Goal: Use online tool/utility

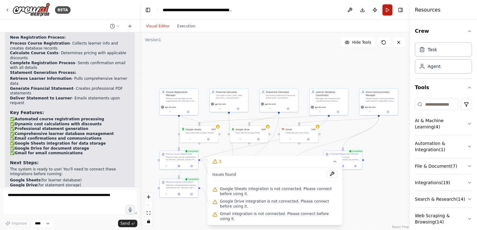
click at [388, 9] on button "Run" at bounding box center [388, 9] width 10 height 11
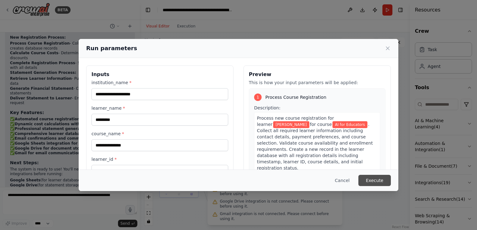
click at [378, 182] on button "Execute" at bounding box center [374, 180] width 32 height 11
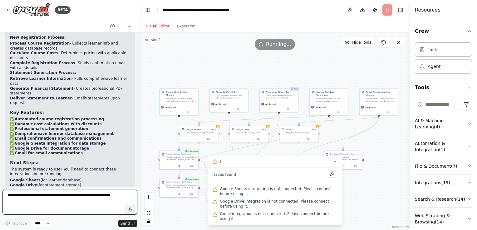
click at [42, 205] on textarea at bounding box center [69, 202] width 135 height 25
paste textarea "**********"
type textarea "**********"
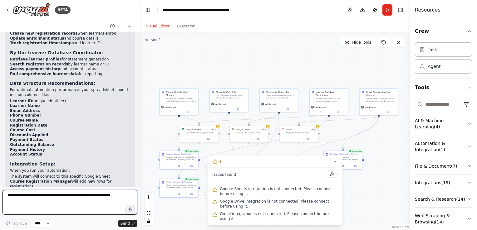
scroll to position [1134, 0]
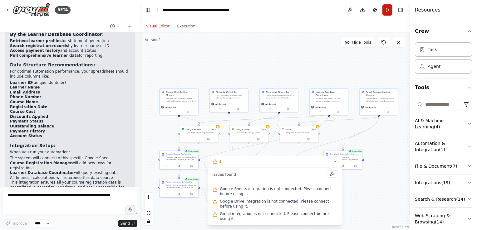
click at [387, 10] on button "Run" at bounding box center [388, 9] width 10 height 11
click at [398, 185] on div ".deletable-edge-delete-btn { width: 20px; height: 20px; border: 0px solid #ffff…" at bounding box center [275, 131] width 270 height 198
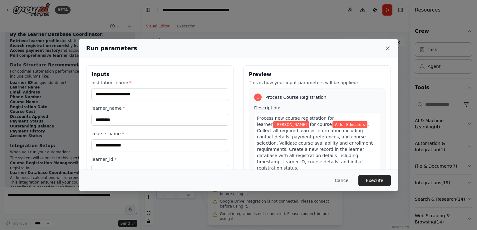
click at [389, 47] on icon at bounding box center [388, 48] width 6 height 6
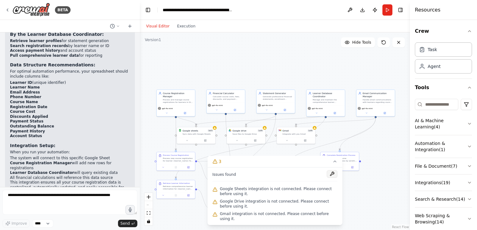
click at [332, 178] on button at bounding box center [332, 174] width 11 height 7
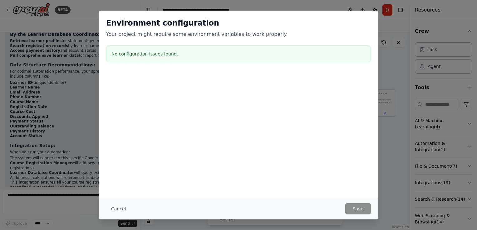
click at [383, 158] on div "Environment configuration Your project might require some environment variables…" at bounding box center [238, 115] width 477 height 230
click at [384, 162] on div "Environment configuration Your project might require some environment variables…" at bounding box center [238, 115] width 477 height 230
click at [373, 25] on div "Environment configuration Your project might require some environment variables…" at bounding box center [239, 42] width 280 height 62
click at [389, 12] on div "Environment configuration Your project might require some environment variables…" at bounding box center [238, 115] width 477 height 230
click at [388, 157] on div "Environment configuration Your project might require some environment variables…" at bounding box center [238, 115] width 477 height 230
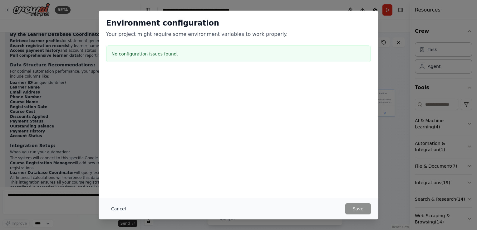
click at [115, 208] on button "Cancel" at bounding box center [118, 209] width 25 height 11
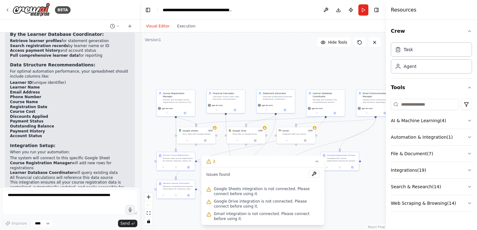
drag, startPoint x: 410, startPoint y: 145, endPoint x: 386, endPoint y: 132, distance: 27.4
click at [386, 132] on div at bounding box center [387, 115] width 2 height 230
